Goal: Task Accomplishment & Management: Manage account settings

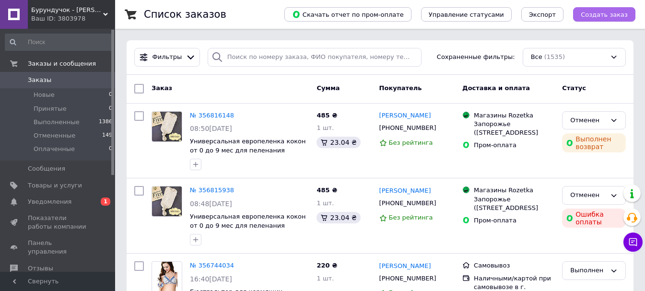
click at [595, 21] on button "Создать заказ" at bounding box center [604, 14] width 62 height 14
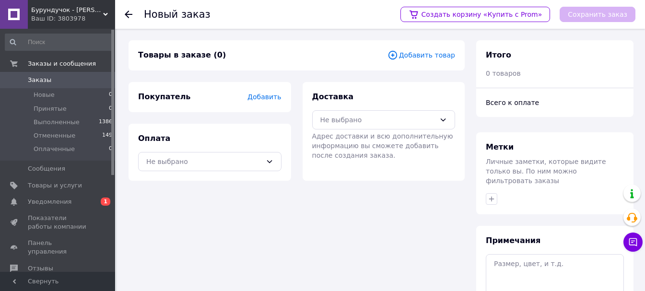
click at [433, 58] on span "Добавить товар" at bounding box center [421, 55] width 68 height 11
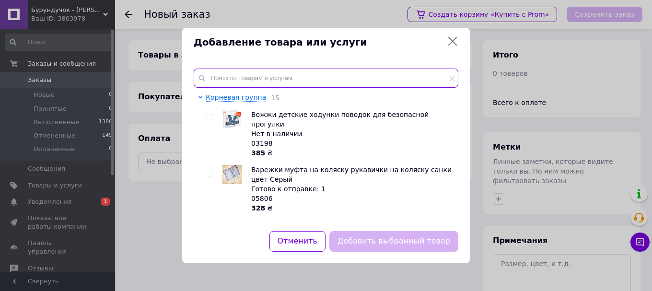
click at [291, 82] on input "text" at bounding box center [326, 78] width 265 height 19
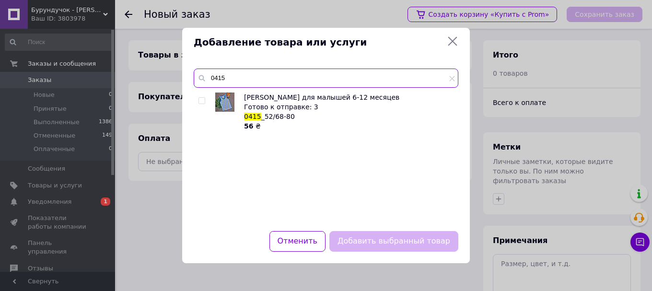
type input "0415"
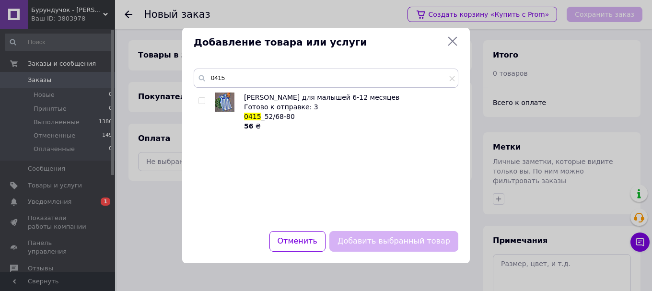
click at [200, 101] on input "checkbox" at bounding box center [201, 101] width 6 height 6
checkbox input "true"
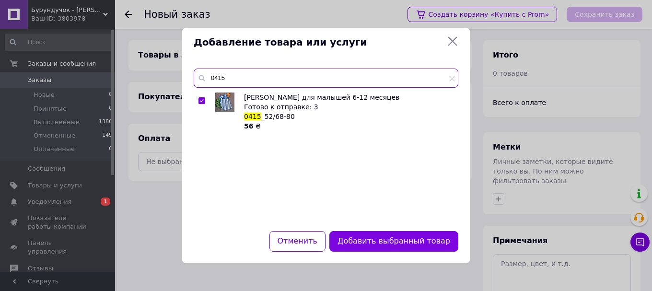
click at [251, 82] on input "0415" at bounding box center [326, 78] width 265 height 19
type input "0"
type input "15263"
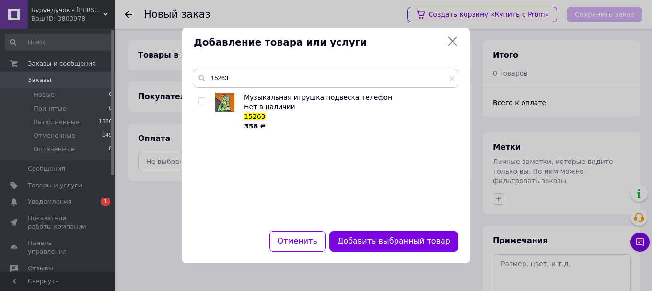
click at [205, 101] on span at bounding box center [201, 100] width 7 height 7
click at [205, 101] on input "checkbox" at bounding box center [201, 101] width 6 height 6
checkbox input "true"
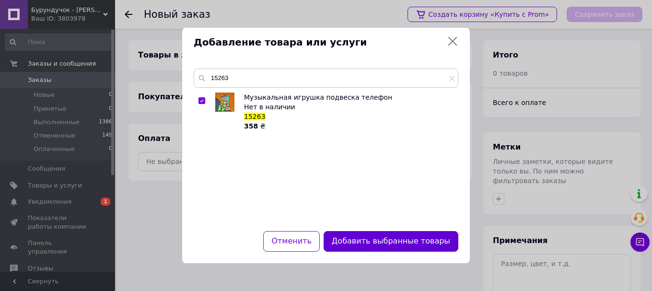
click at [391, 239] on button "Добавить выбранные товары" at bounding box center [391, 241] width 135 height 21
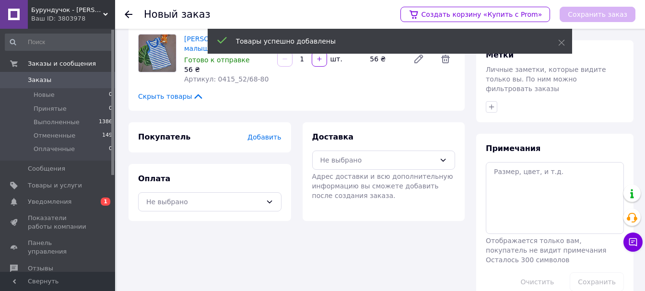
scroll to position [96, 0]
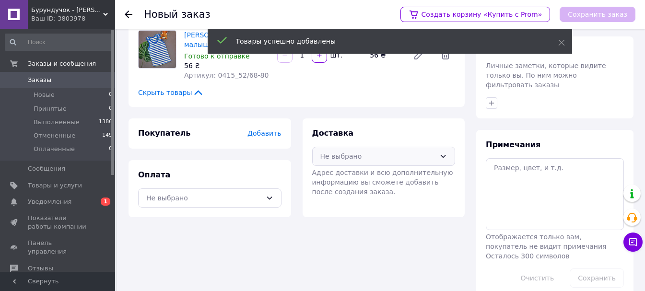
click at [393, 154] on div "Не выбрано" at bounding box center [378, 156] width 116 height 11
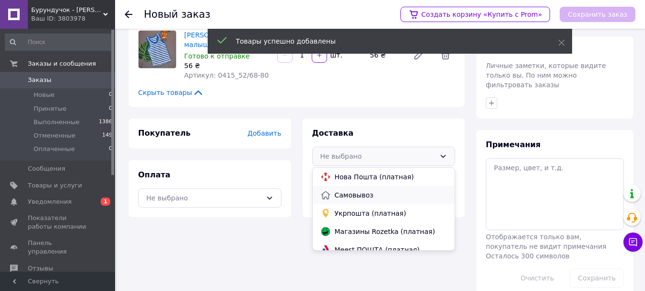
click at [364, 196] on span "Самовывоз" at bounding box center [391, 195] width 113 height 10
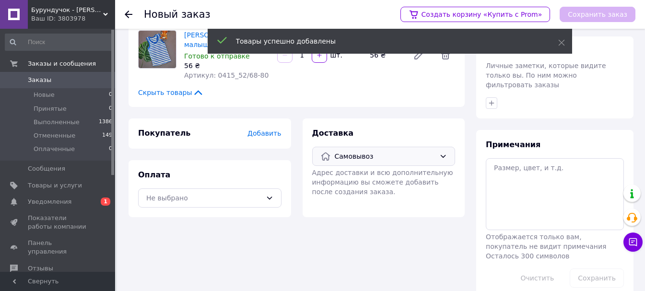
click at [268, 131] on span "Добавить" at bounding box center [264, 133] width 34 height 8
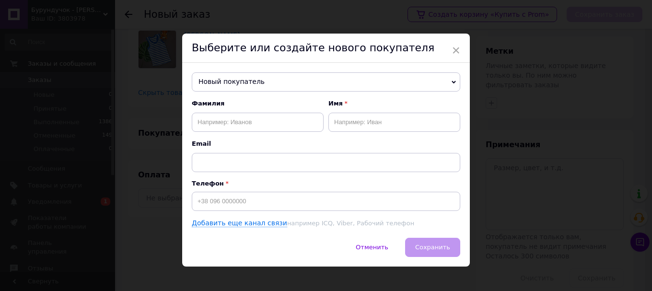
click at [254, 84] on span "Новый покупатель" at bounding box center [326, 81] width 268 height 19
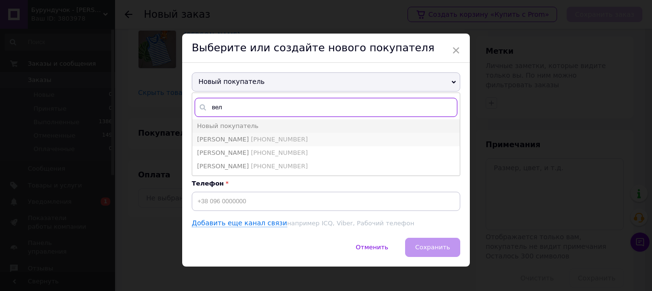
type input "вел"
click at [236, 139] on span "[PERSON_NAME]" at bounding box center [223, 139] width 52 height 7
type input "[PERSON_NAME]"
type input "[PHONE_NUMBER]"
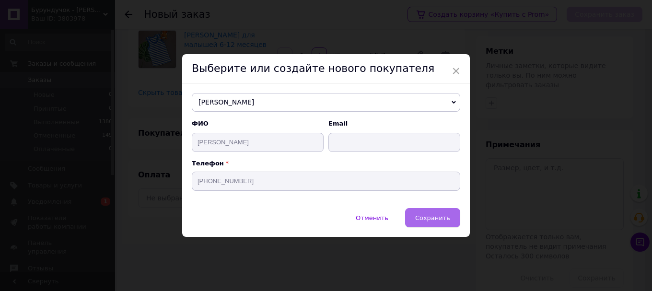
click at [427, 215] on span "Сохранить" at bounding box center [432, 217] width 35 height 7
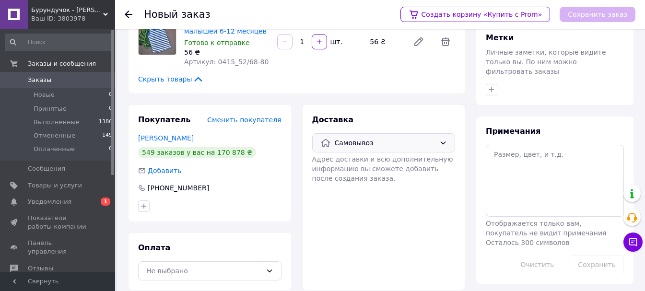
scroll to position [120, 0]
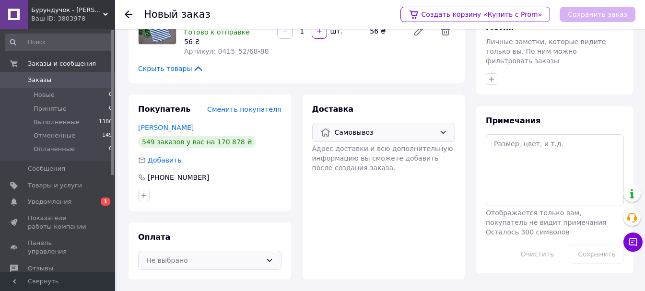
click at [245, 258] on div "Не выбрано" at bounding box center [204, 260] width 116 height 11
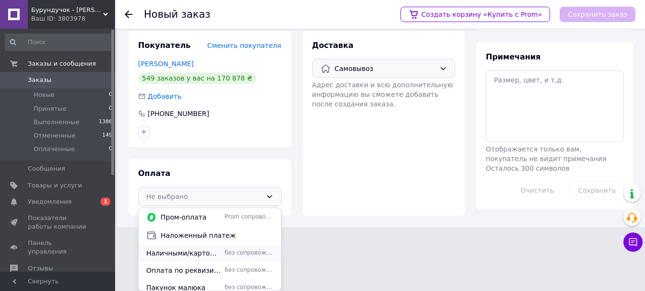
click at [211, 251] on span "Наличными/картой при самовывозе в г. [GEOGRAPHIC_DATA]" at bounding box center [183, 253] width 75 height 10
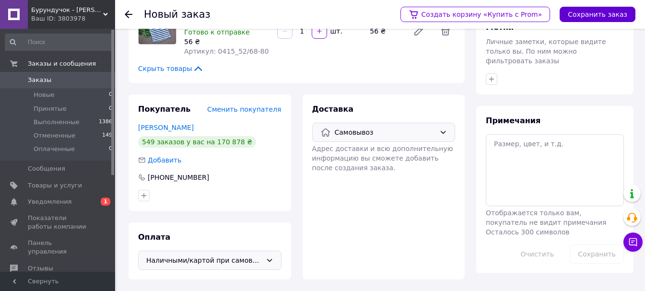
click at [594, 17] on button "Сохранить заказ" at bounding box center [597, 14] width 76 height 15
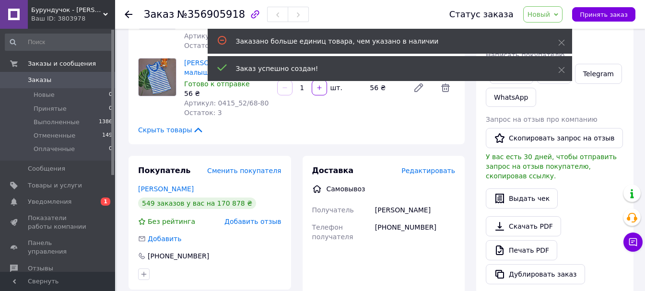
click at [550, 16] on span "Новый" at bounding box center [538, 15] width 23 height 8
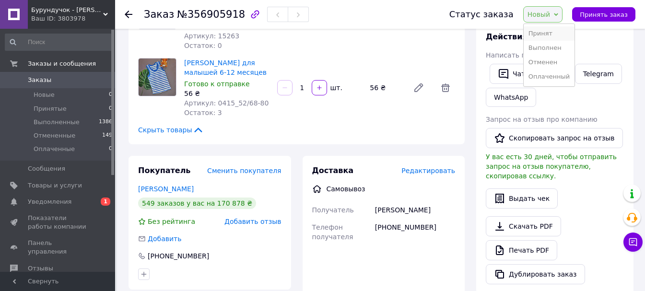
click at [559, 29] on li "Принят" at bounding box center [548, 33] width 51 height 14
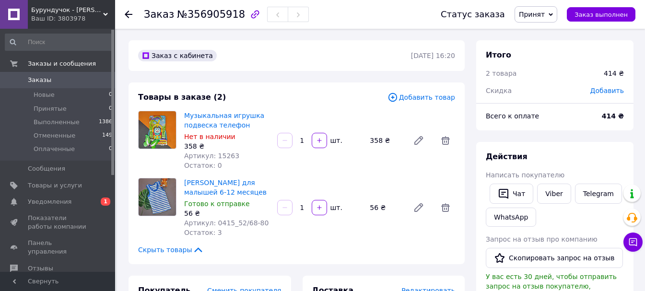
click at [70, 79] on span "Заказы" at bounding box center [58, 80] width 61 height 9
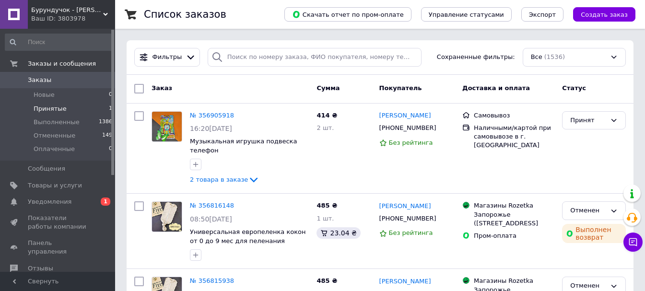
click at [51, 111] on span "Принятые" at bounding box center [50, 109] width 33 height 9
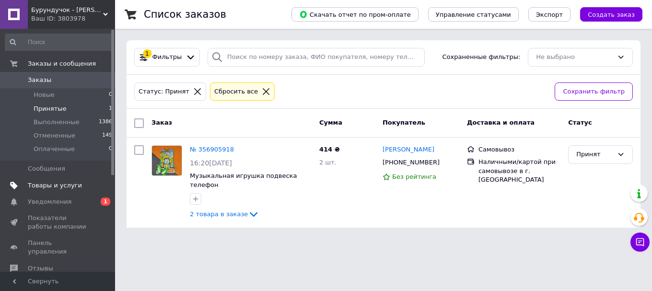
click at [59, 186] on span "Товары и услуги" at bounding box center [55, 185] width 54 height 9
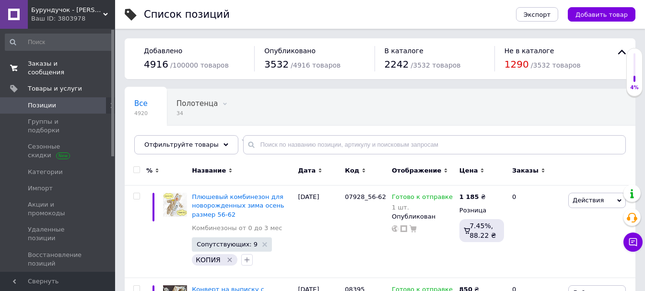
click at [73, 67] on span "Заказы и сообщения" at bounding box center [58, 67] width 61 height 17
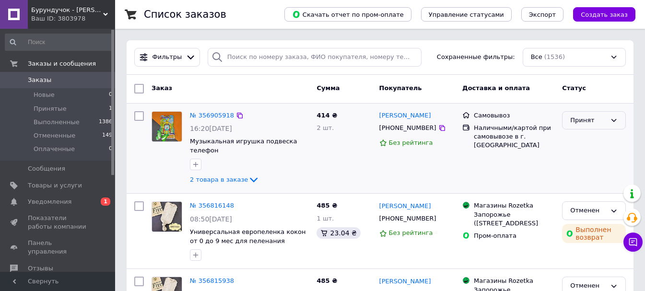
click at [603, 118] on div "Принят" at bounding box center [588, 121] width 36 height 10
click at [600, 144] on li "Выполнен" at bounding box center [593, 140] width 63 height 18
click at [88, 204] on span "Уведомления" at bounding box center [58, 202] width 61 height 9
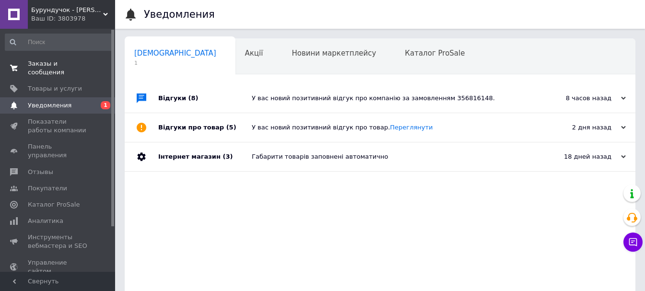
click at [50, 57] on link "Заказы и сообщения 0 0" at bounding box center [59, 68] width 118 height 25
